Goal: Check status: Check status

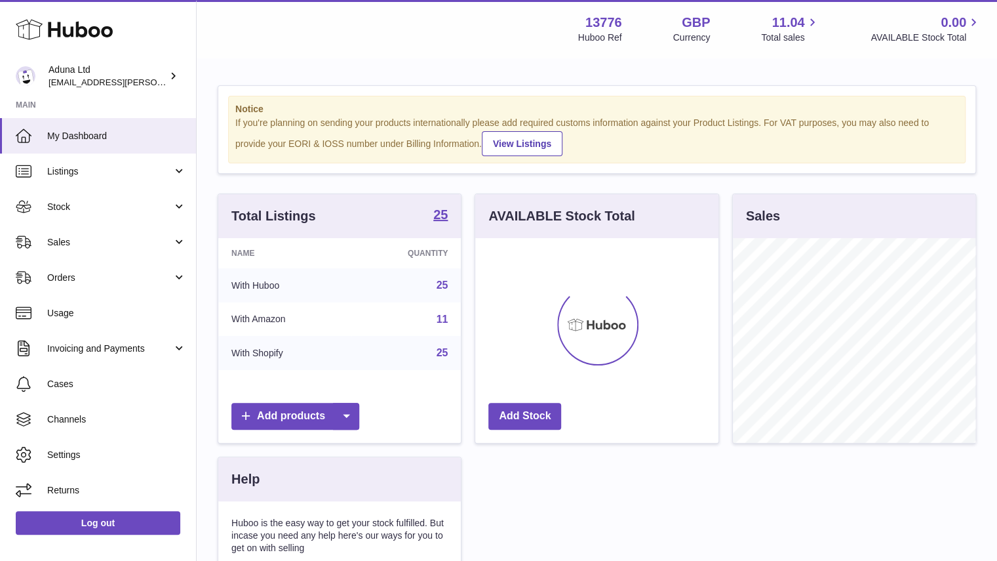
scroll to position [205, 243]
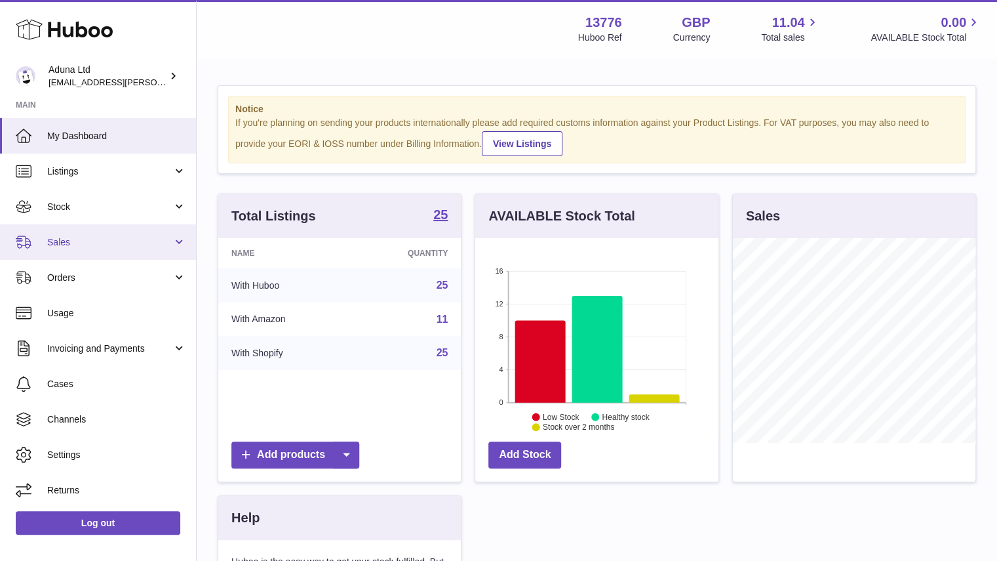
click at [132, 239] on span "Sales" at bounding box center [109, 242] width 125 height 12
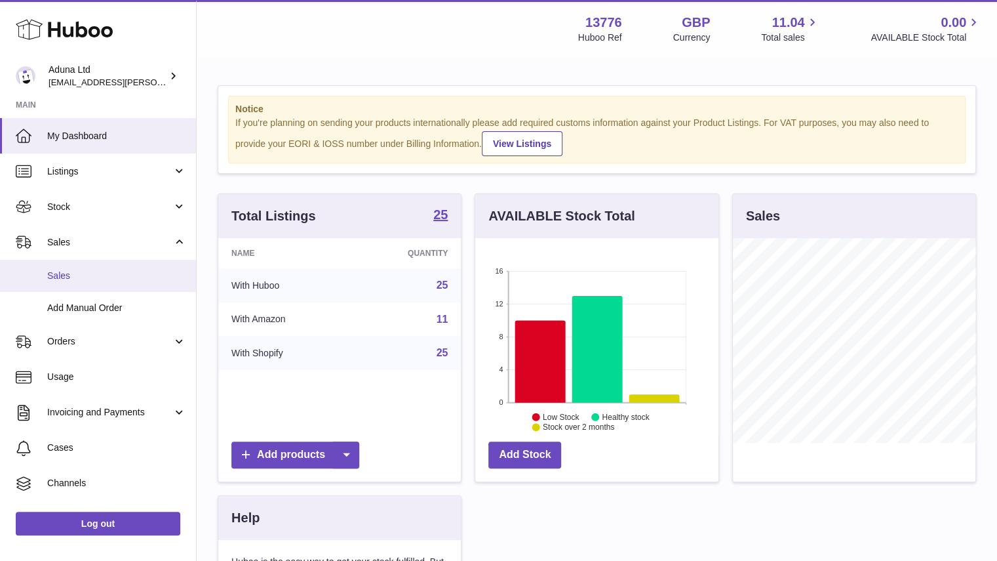
click at [125, 273] on span "Sales" at bounding box center [116, 276] width 139 height 12
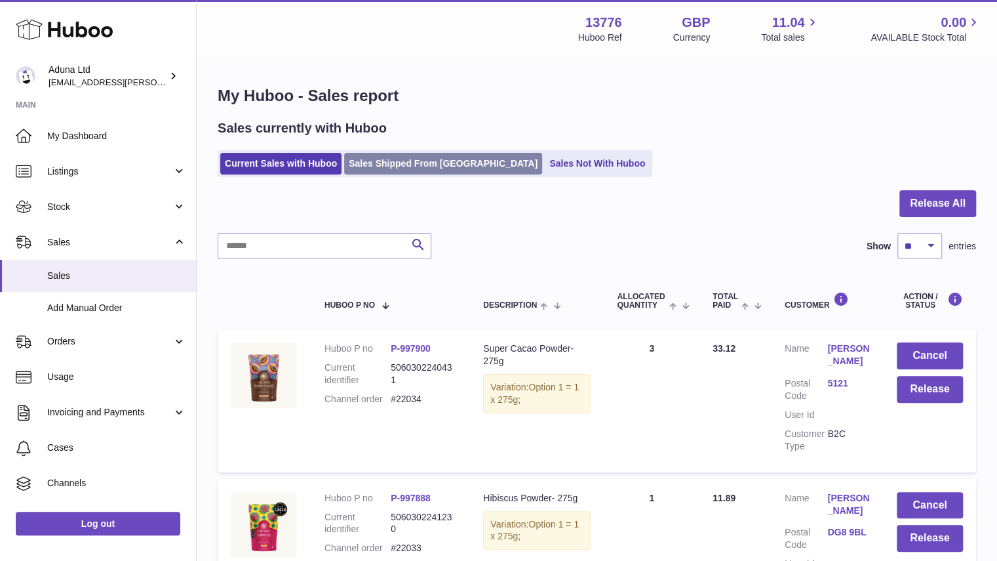
click at [399, 164] on link "Sales Shipped From [GEOGRAPHIC_DATA]" at bounding box center [443, 164] width 198 height 22
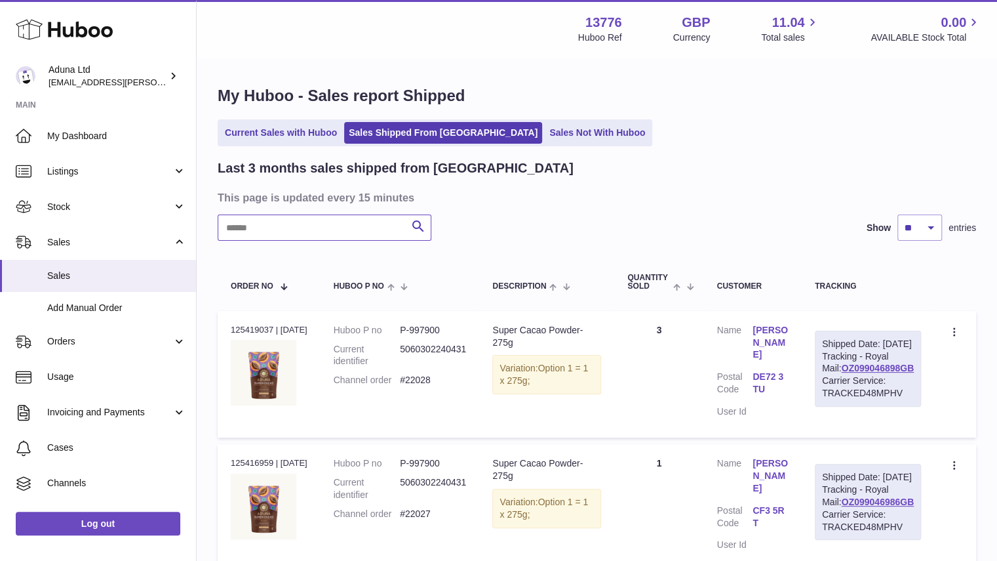
click at [342, 223] on input "text" at bounding box center [325, 227] width 214 height 26
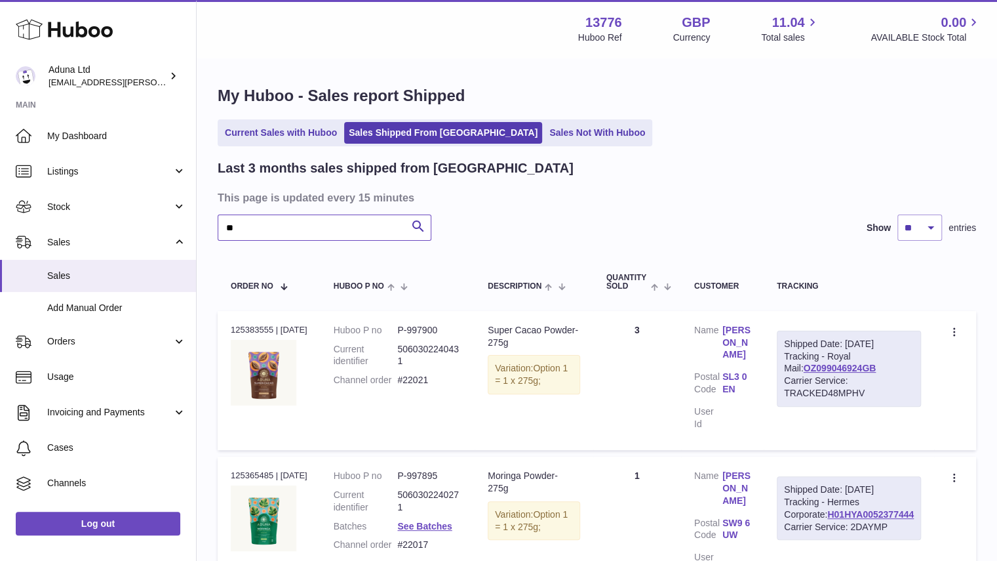
type input "*"
type input "*****"
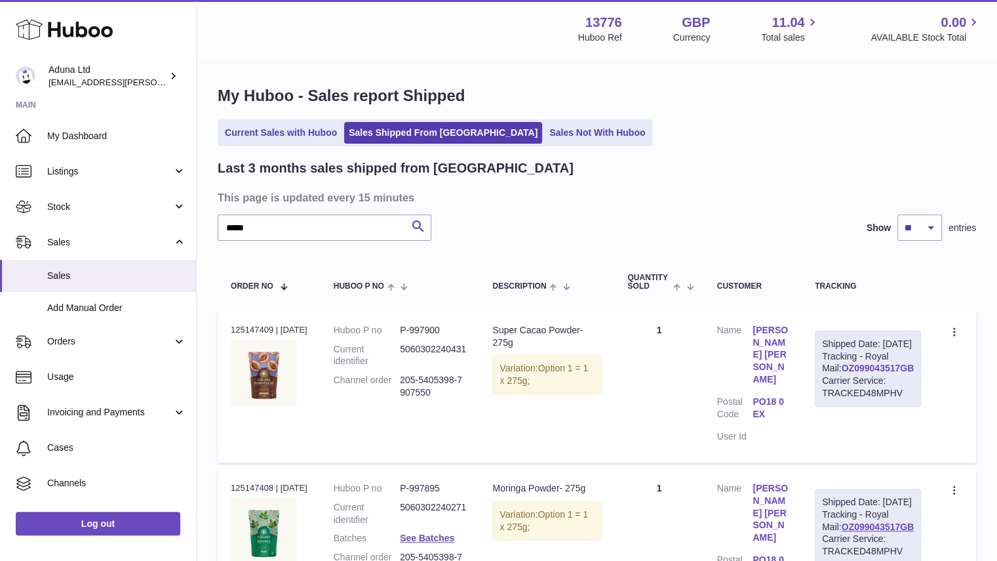
click at [845, 373] on link "OZ099043517GB" at bounding box center [877, 368] width 73 height 10
drag, startPoint x: 911, startPoint y: 391, endPoint x: 832, endPoint y: 393, distance: 78.7
click at [832, 393] on div "Shipped Date: 24th Sep 2025 Tracking - Royal Mail: OZ099043517GB Carrier Servic…" at bounding box center [868, 369] width 106 height 76
copy link "OZ099043517GB"
click at [254, 128] on link "Current Sales with Huboo" at bounding box center [280, 133] width 121 height 22
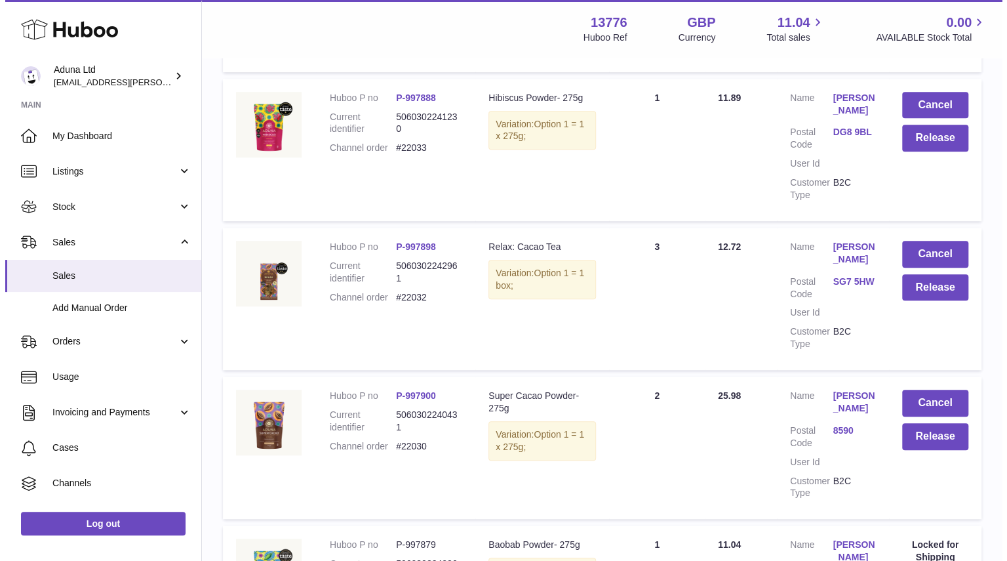
scroll to position [416, 0]
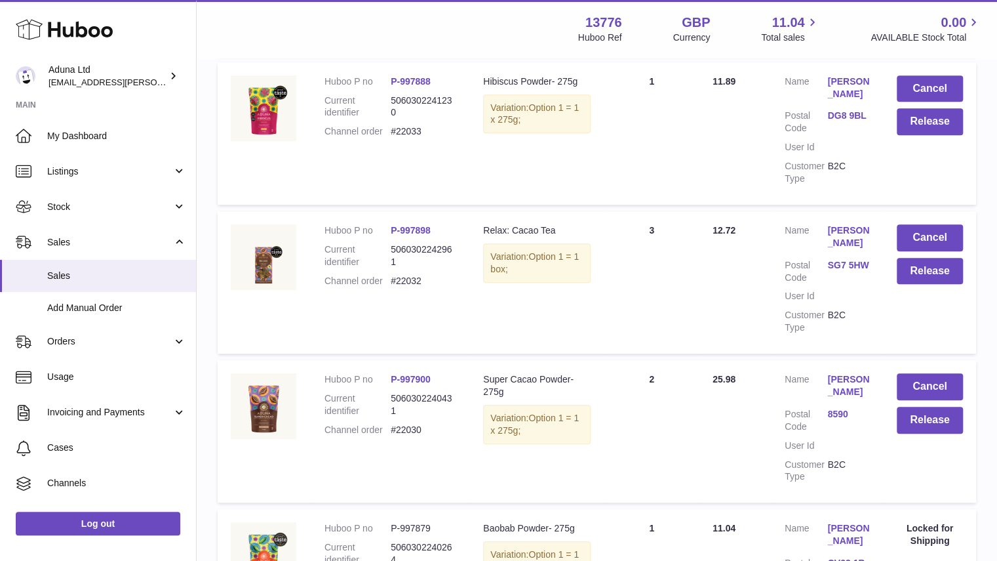
click at [839, 394] on link "[PERSON_NAME]" at bounding box center [849, 385] width 43 height 25
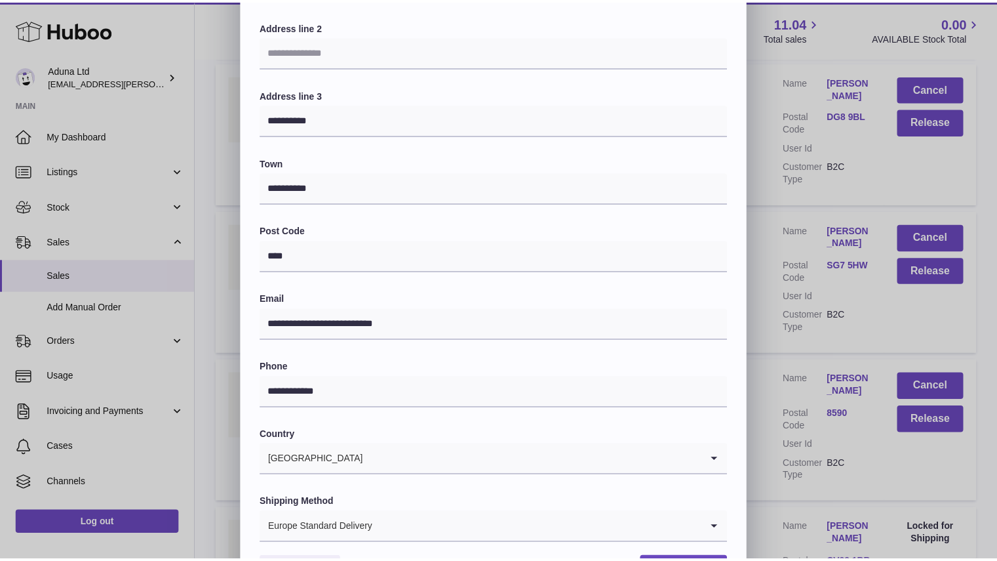
scroll to position [0, 0]
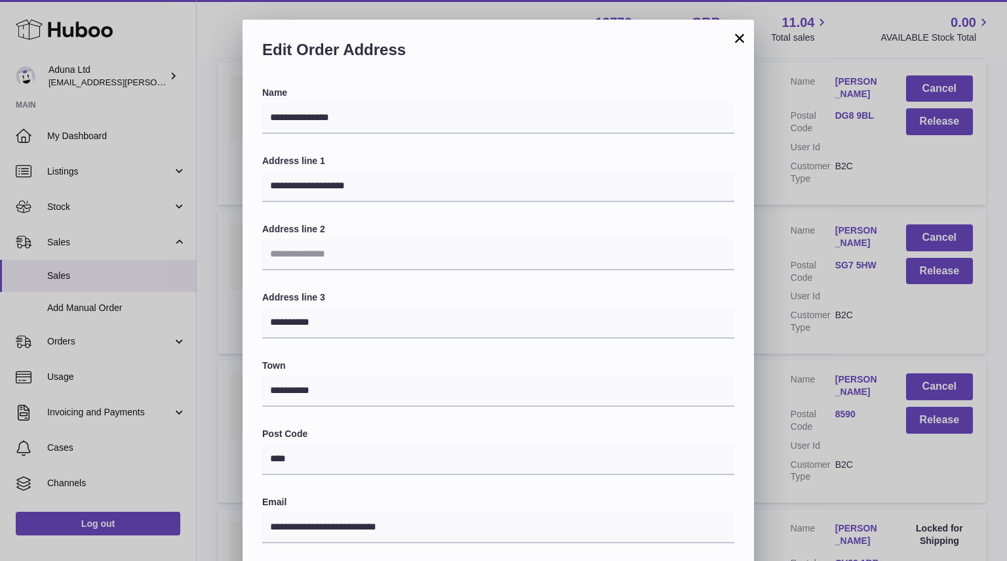
click at [745, 37] on button "×" at bounding box center [740, 38] width 16 height 16
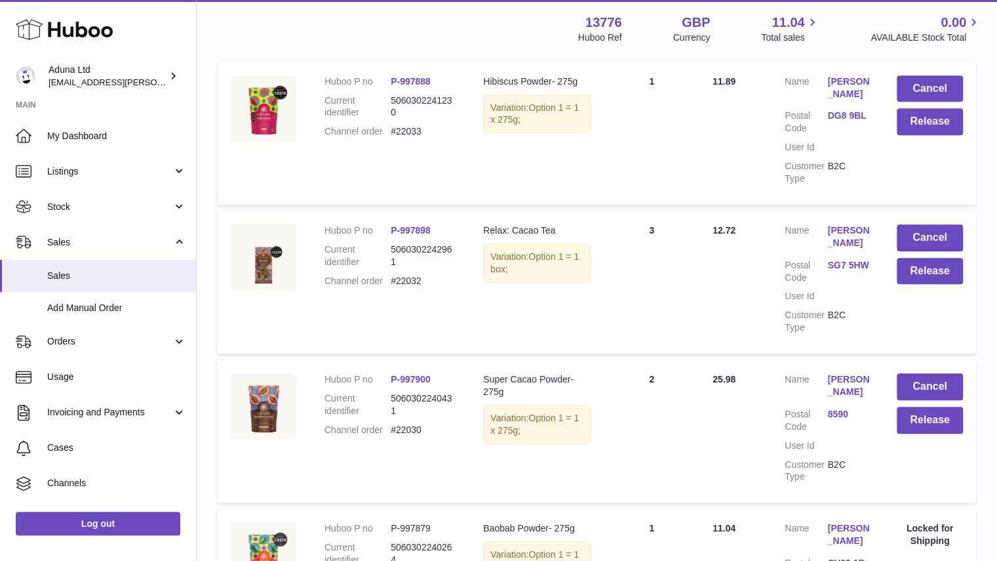
scroll to position [51, 0]
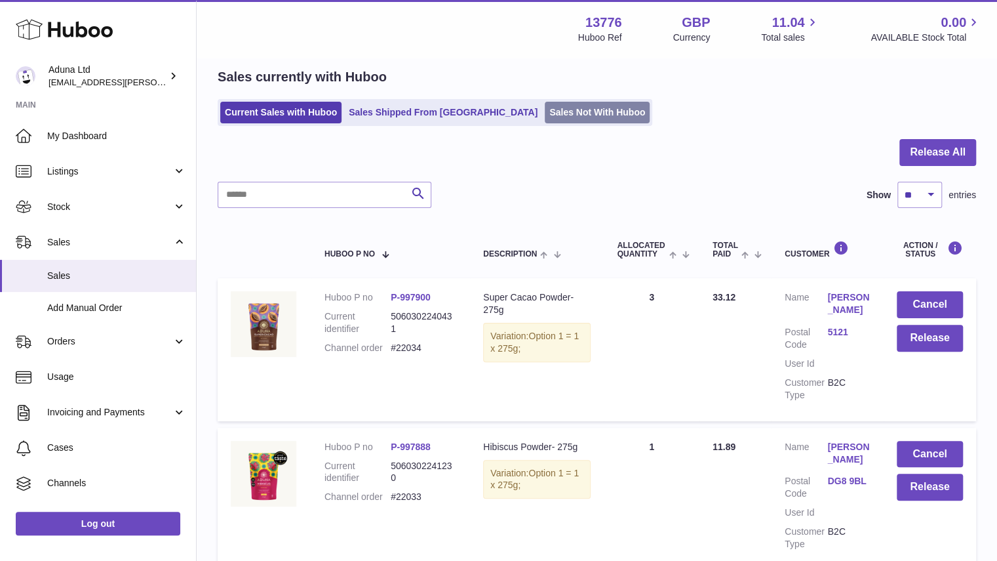
click at [545, 116] on link "Sales Not With Huboo" at bounding box center [597, 113] width 105 height 22
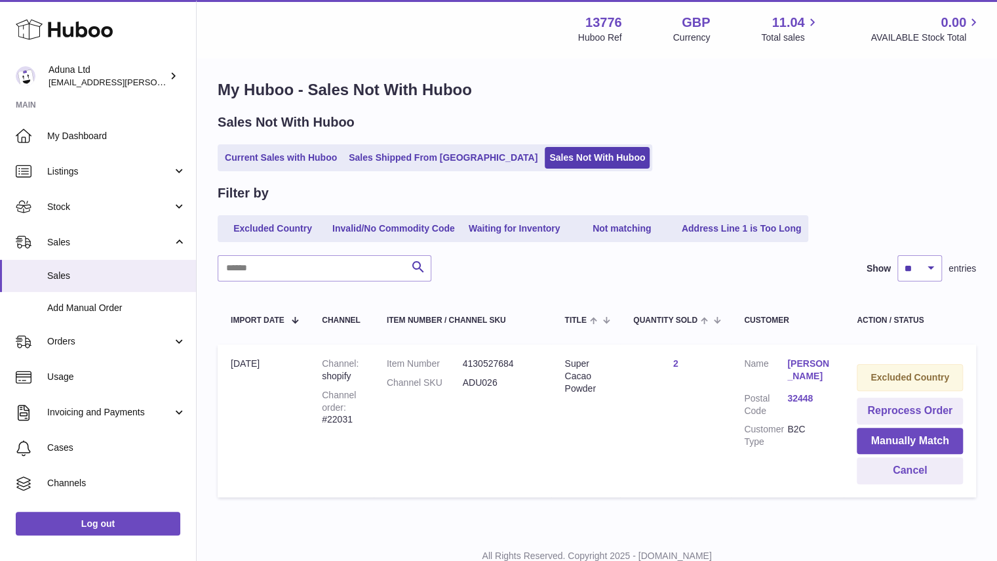
scroll to position [5, 0]
click at [867, 469] on button "Cancel" at bounding box center [910, 471] width 106 height 27
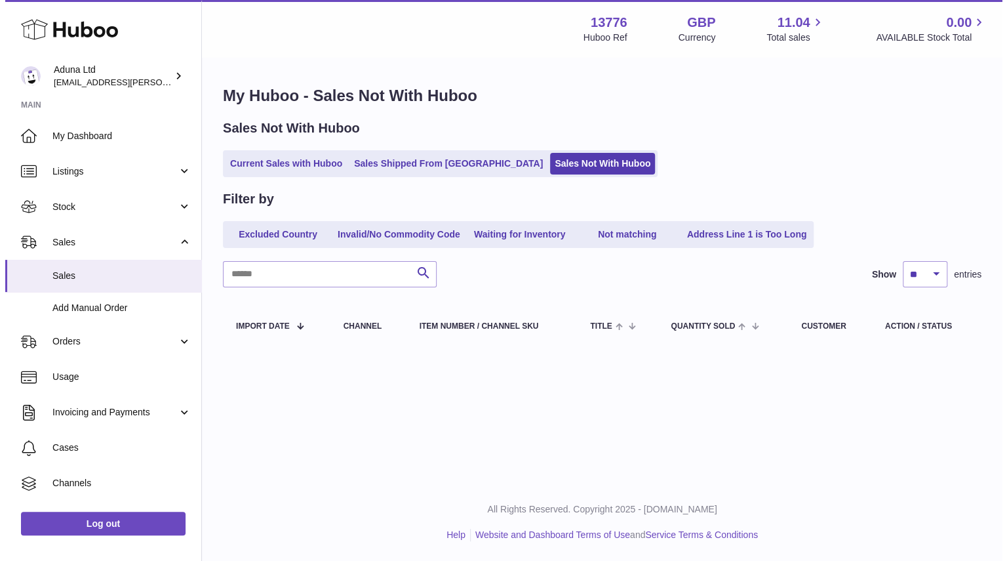
scroll to position [0, 0]
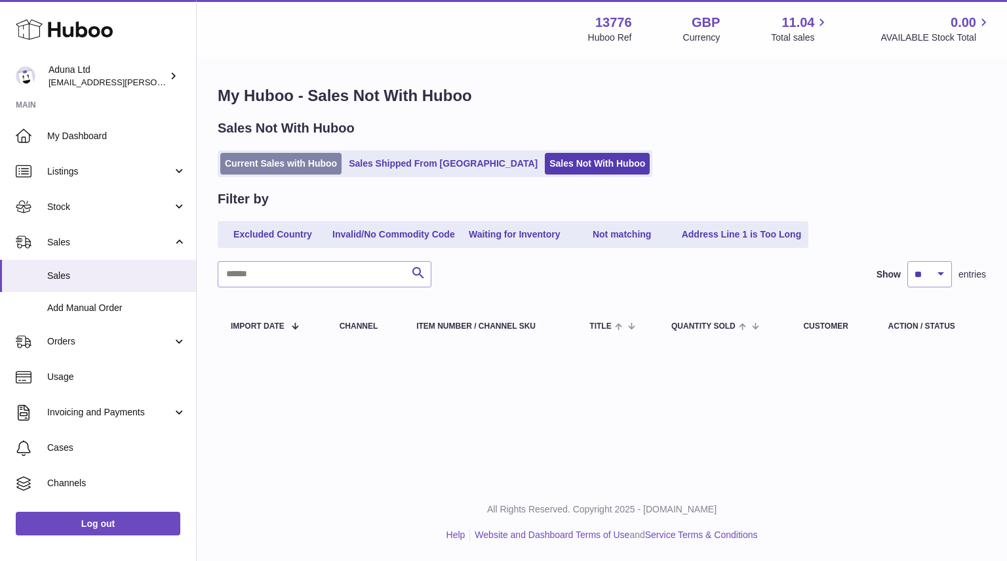
click at [298, 158] on link "Current Sales with Huboo" at bounding box center [280, 164] width 121 height 22
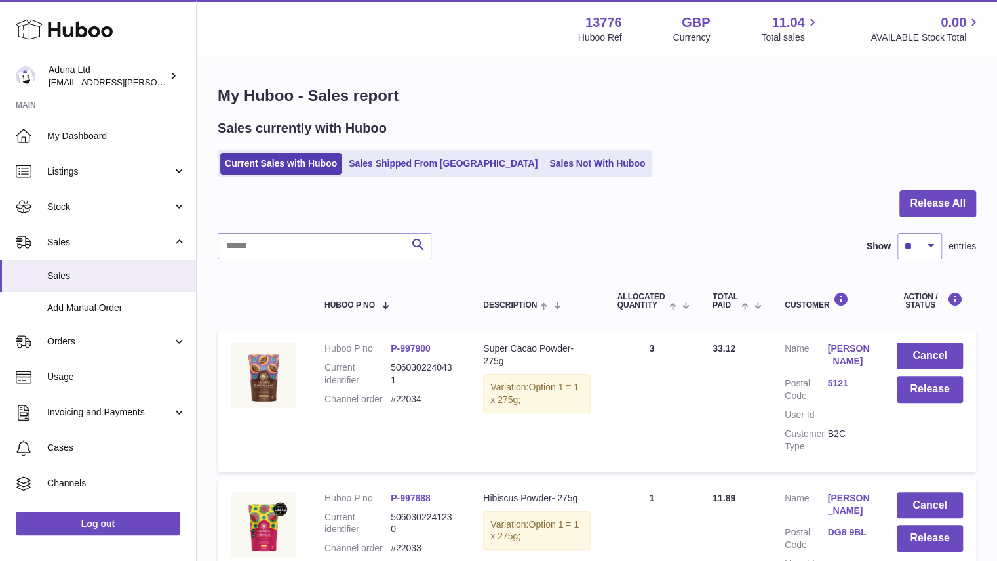
click at [850, 351] on link "[PERSON_NAME]" at bounding box center [849, 354] width 43 height 25
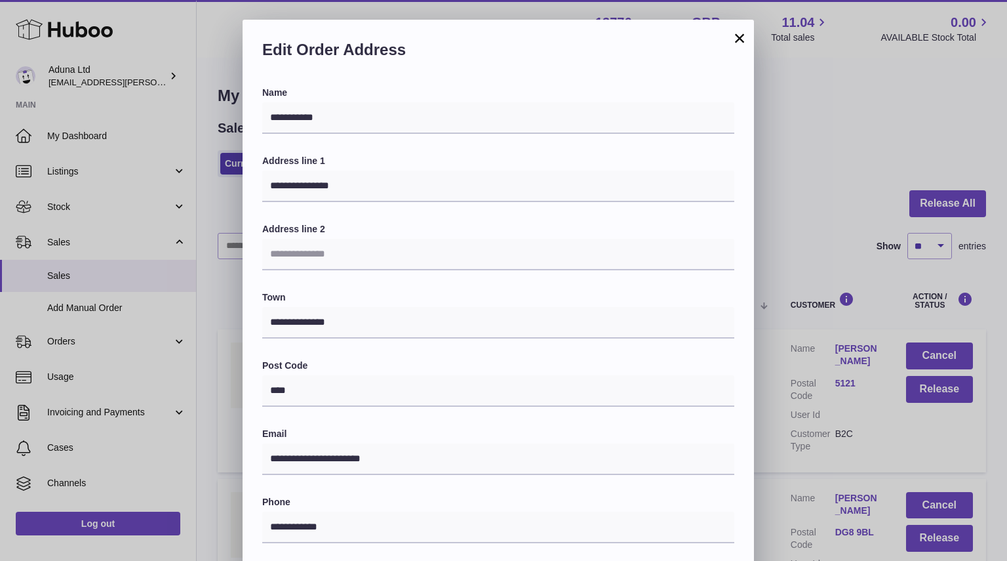
click at [736, 39] on button "×" at bounding box center [740, 38] width 16 height 16
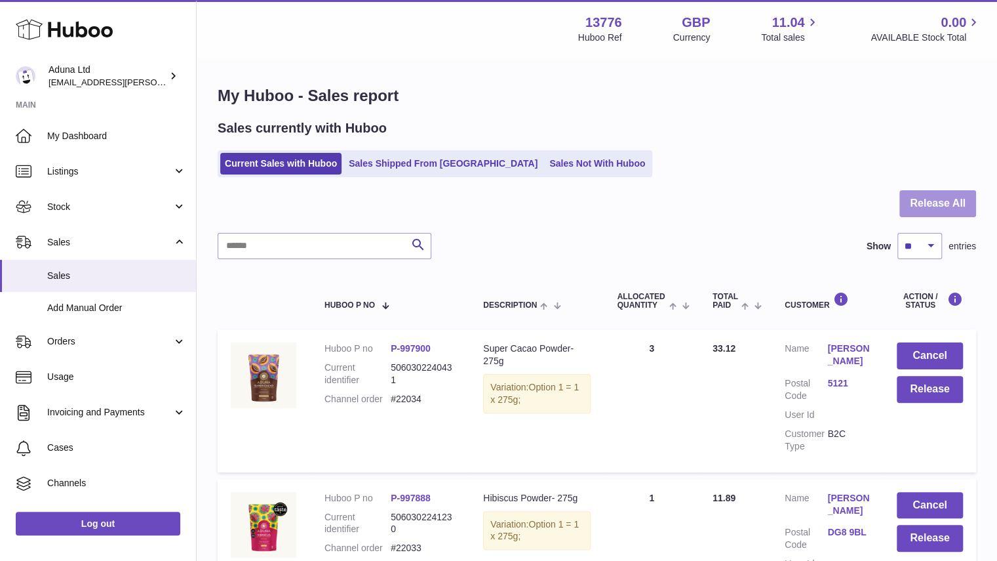
click at [912, 205] on button "Release All" at bounding box center [938, 203] width 77 height 27
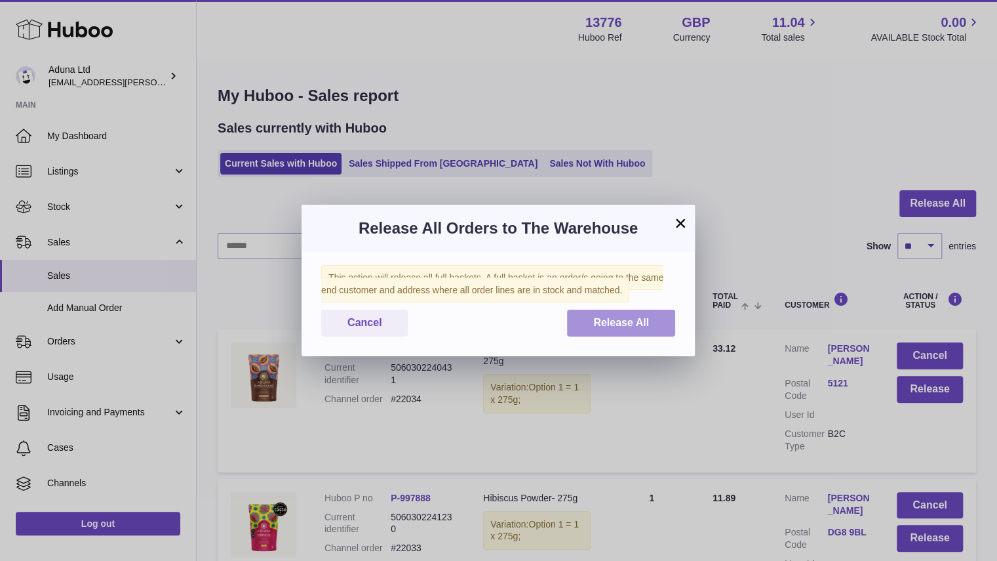
click at [647, 314] on button "Release All" at bounding box center [621, 323] width 108 height 27
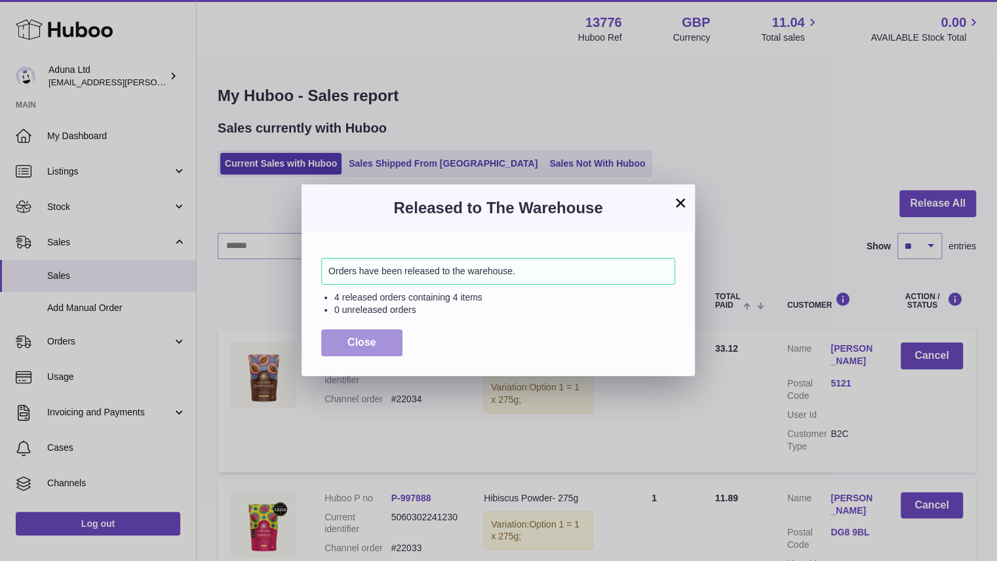
click at [395, 344] on button "Close" at bounding box center [361, 342] width 81 height 27
